Goal: Task Accomplishment & Management: Complete application form

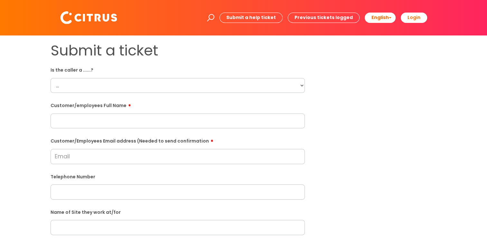
click at [265, 84] on select "... Citrus Customer Citrus Employee [DEMOGRAPHIC_DATA] Supplier" at bounding box center [178, 85] width 254 height 15
select select "Citrus Employee"
click at [51, 78] on select "... Citrus Customer Citrus Employee [DEMOGRAPHIC_DATA] Supplier" at bounding box center [178, 85] width 254 height 15
click at [90, 124] on input "text" at bounding box center [178, 120] width 254 height 15
paste input "Denzil Darku"
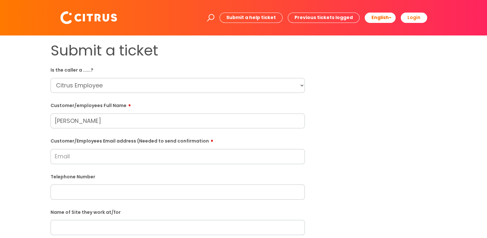
type input "Denzil Darku"
click at [73, 157] on input "Customer/Employees Email address (Needed to send confirmation" at bounding box center [178, 156] width 254 height 15
paste input "agh94@gmail.com"
type input "agh94@gmail.com"
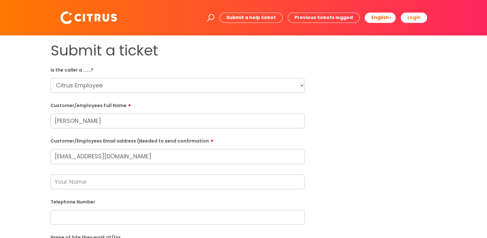
click at [103, 182] on input "text" at bounding box center [178, 181] width 254 height 15
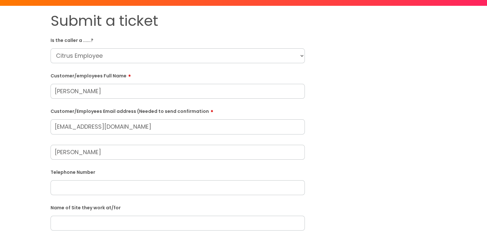
scroll to position [64, 0]
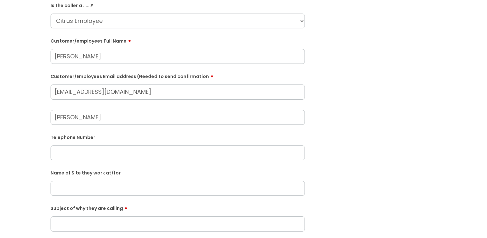
type input "Sharon"
click at [90, 155] on input "text" at bounding box center [178, 152] width 254 height 15
paste input "07747443696"
type input "07747443696"
click at [73, 190] on input "text" at bounding box center [178, 188] width 254 height 15
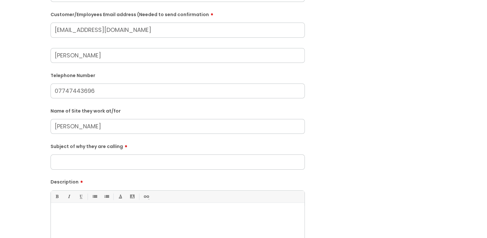
scroll to position [129, 0]
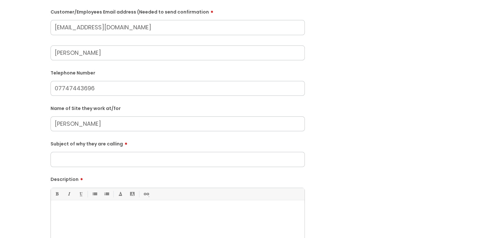
type input "Aylesbury - Miller Carter"
click at [97, 162] on input "Subject of why they are calling" at bounding box center [178, 159] width 254 height 15
type input "Clock in and alarm"
click at [107, 209] on p at bounding box center [178, 211] width 244 height 6
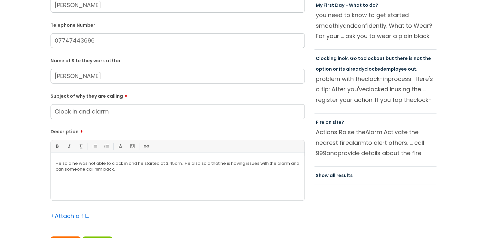
scroll to position [258, 0]
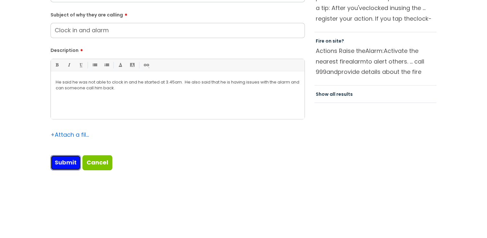
click at [70, 164] on input "Submit" at bounding box center [66, 162] width 30 height 15
type input "Please Wait..."
